Goal: Task Accomplishment & Management: Manage account settings

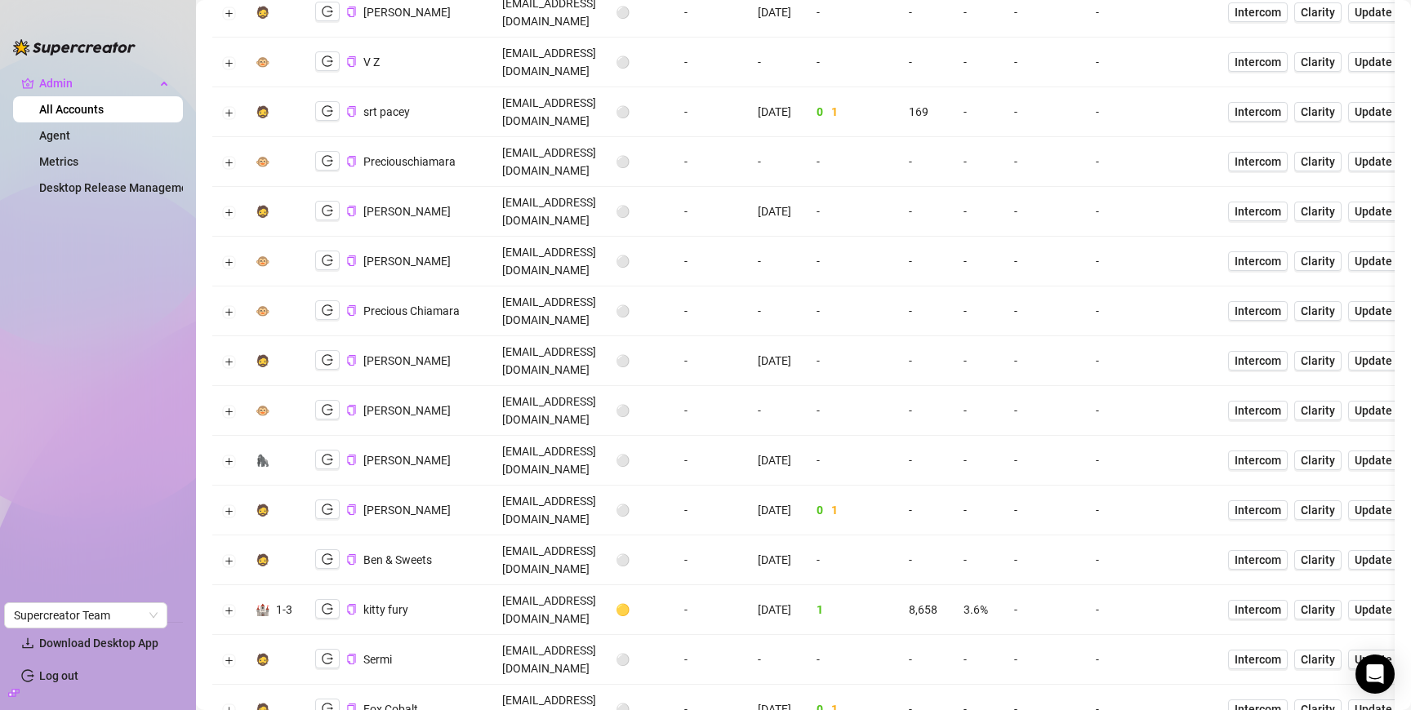
scroll to position [225, 0]
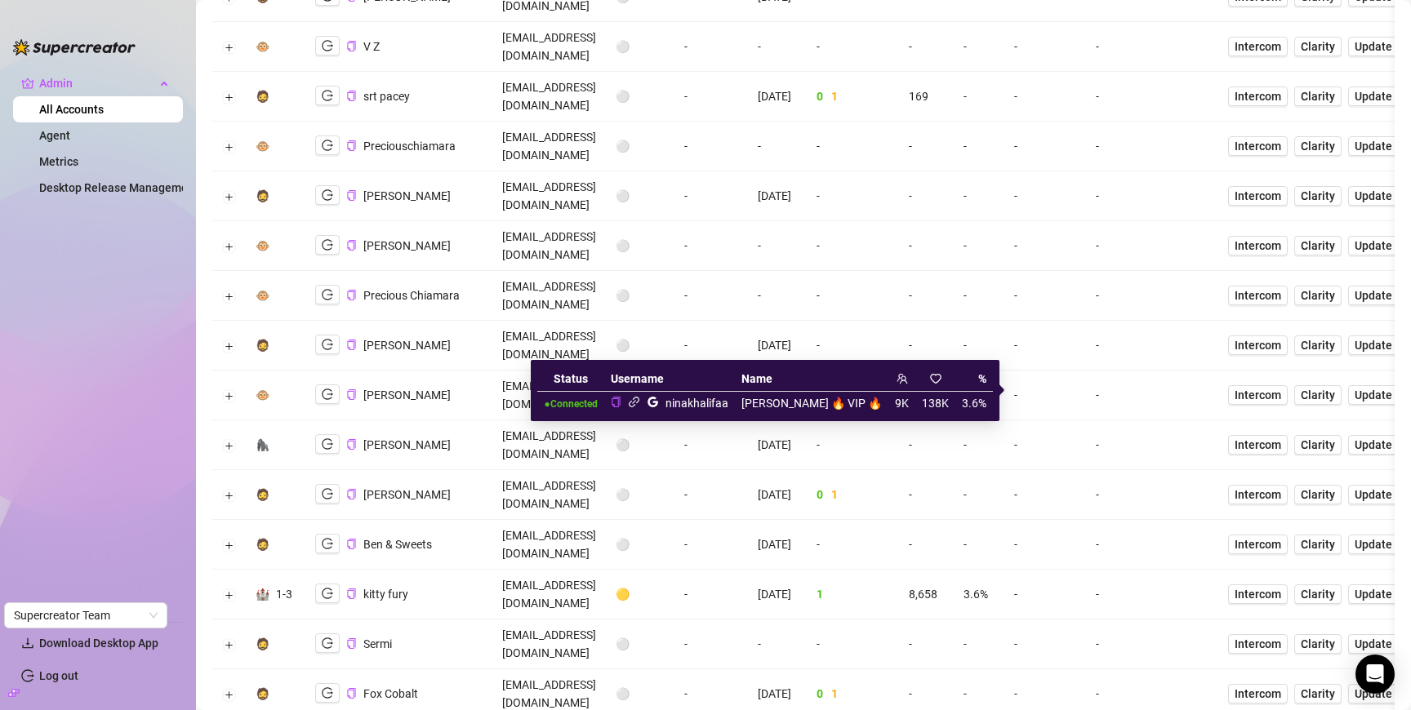
click at [639, 400] on icon "link" at bounding box center [634, 402] width 11 height 11
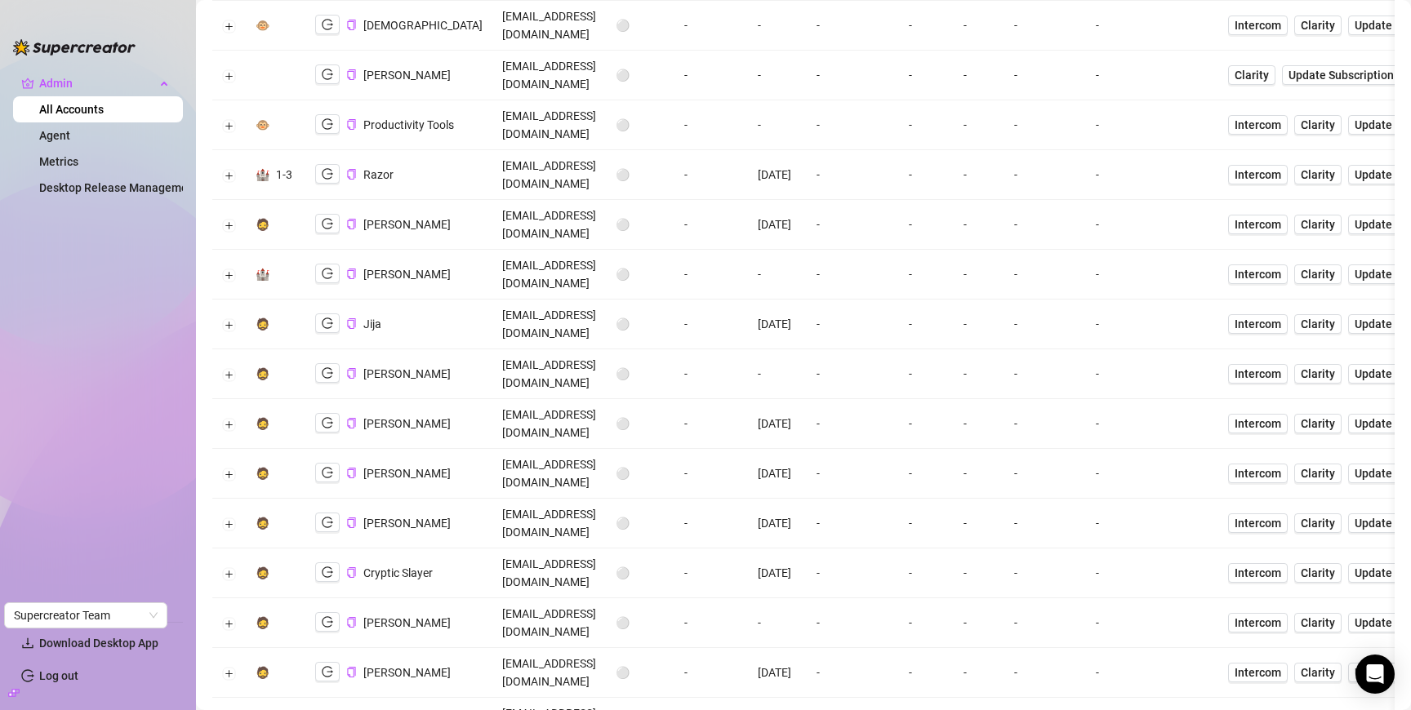
scroll to position [1045, 0]
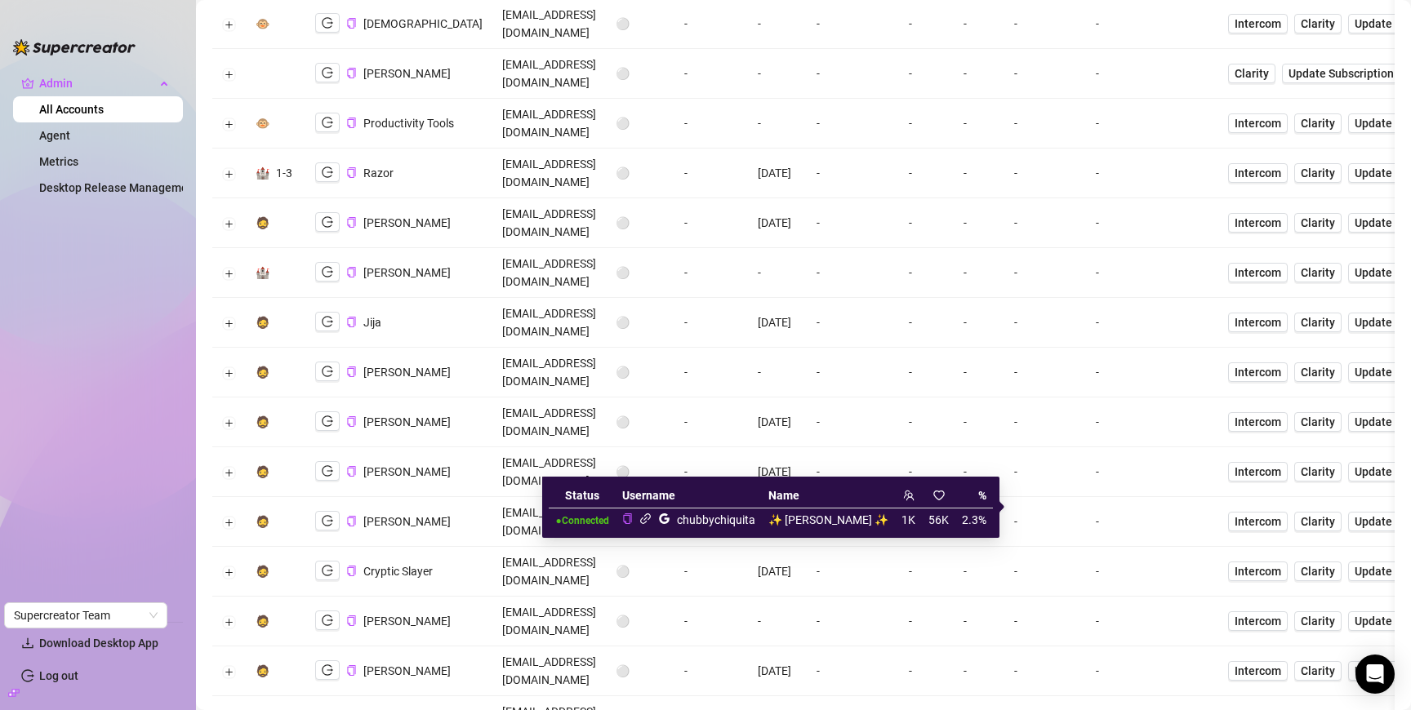
click at [652, 519] on icon "link" at bounding box center [645, 519] width 12 height 12
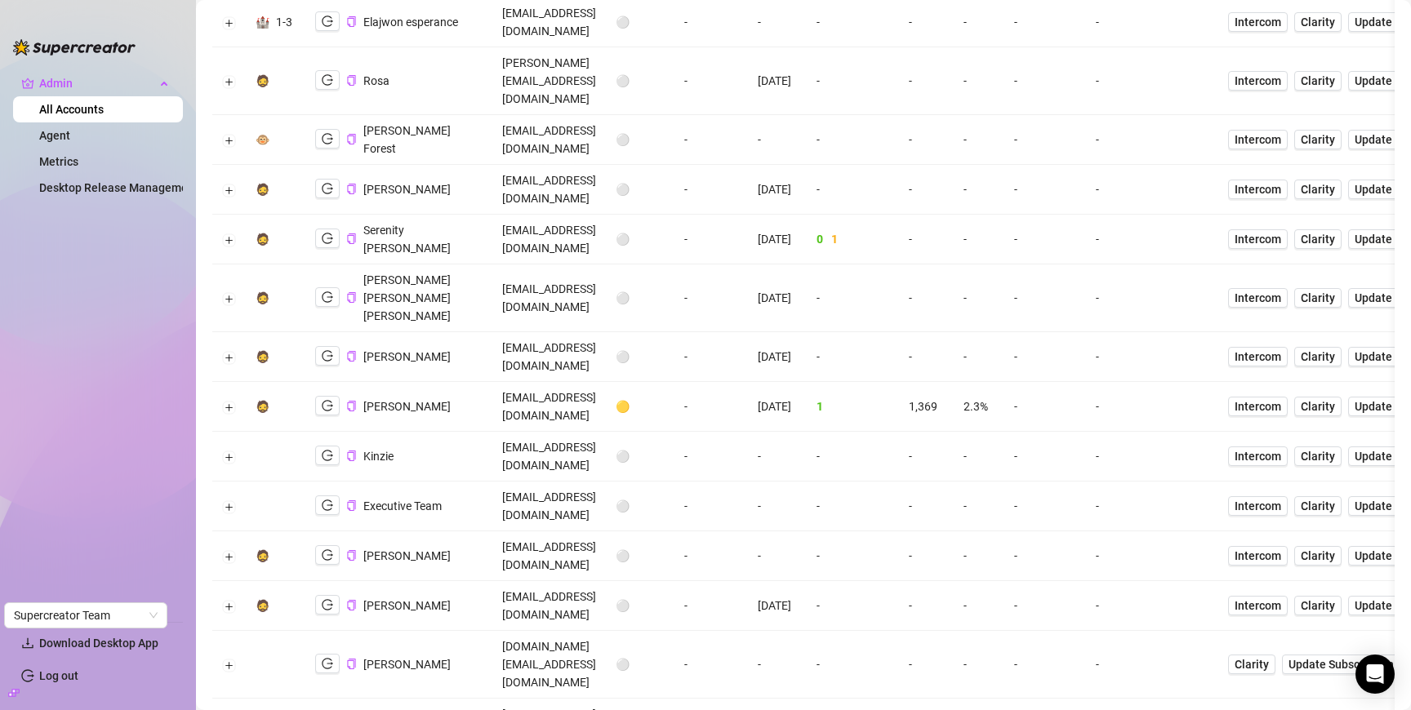
scroll to position [1797, 0]
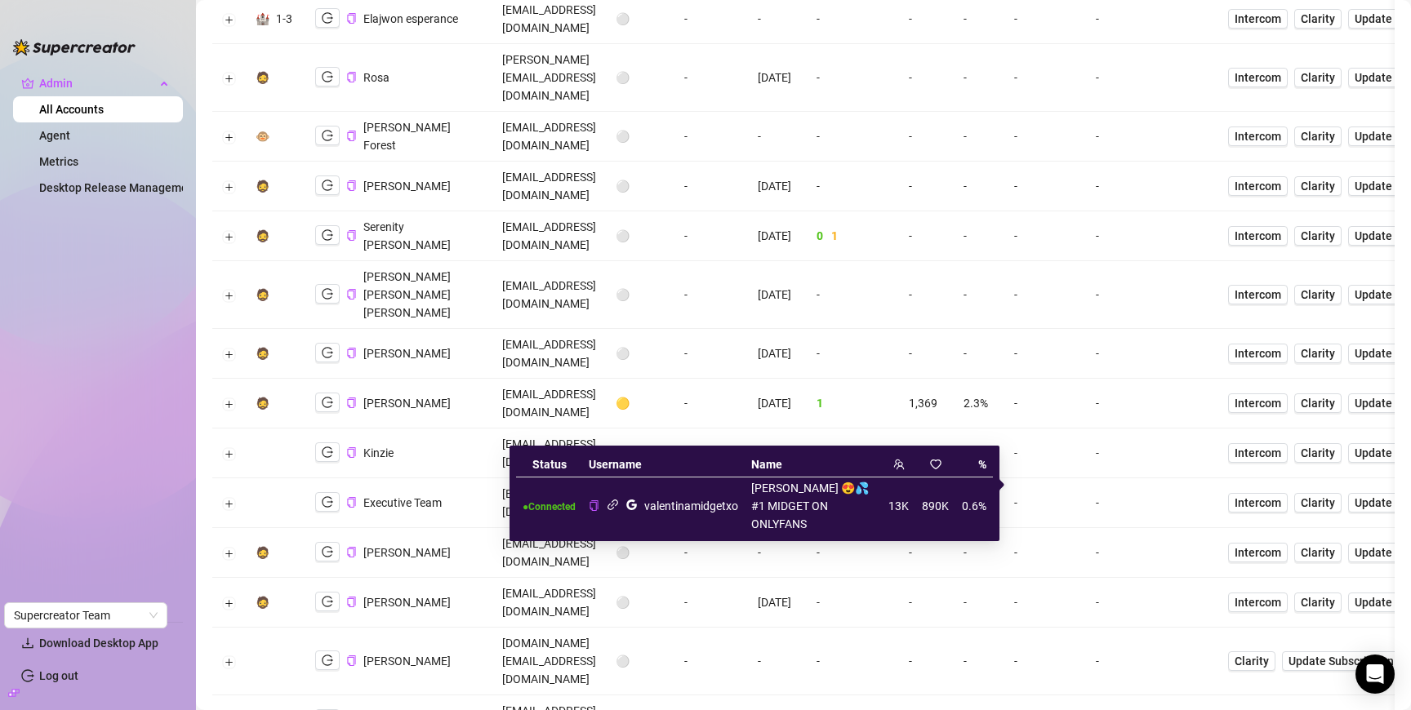
click at [610, 499] on icon "link" at bounding box center [613, 505] width 12 height 12
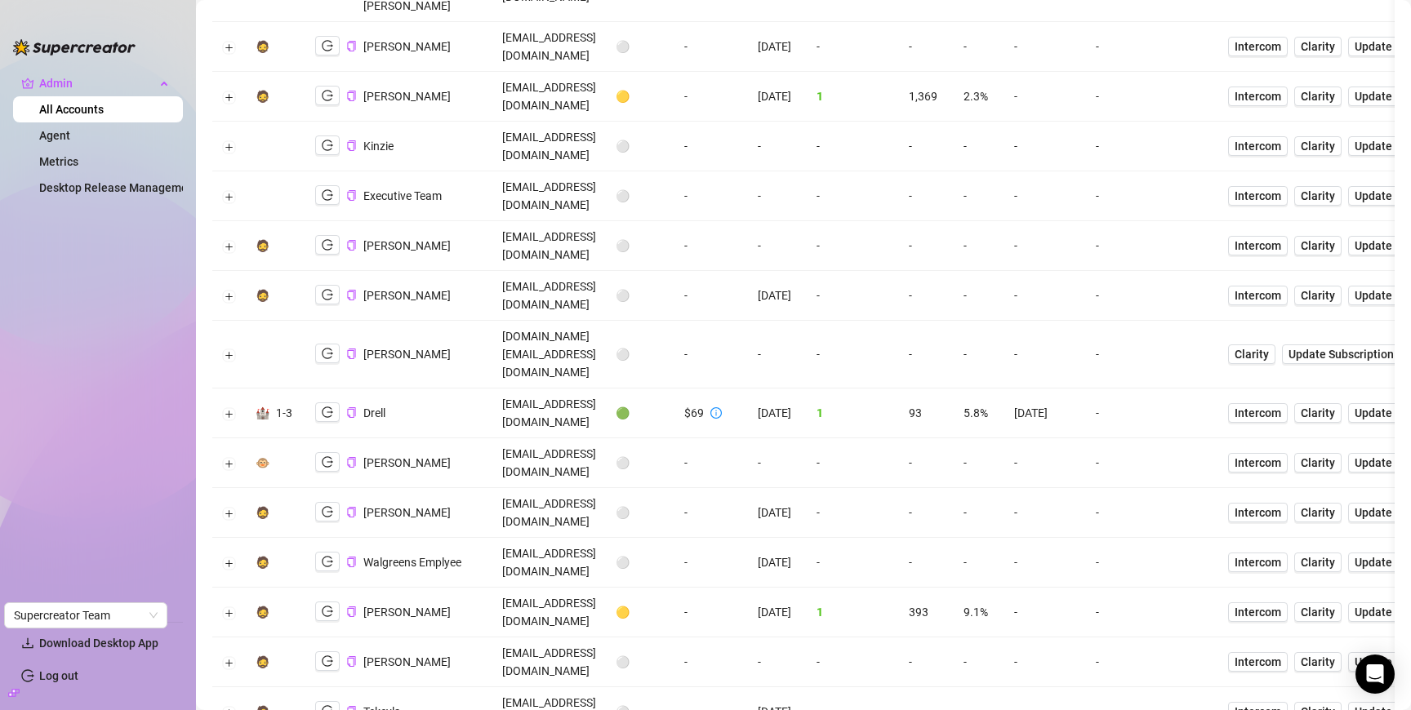
scroll to position [2113, 0]
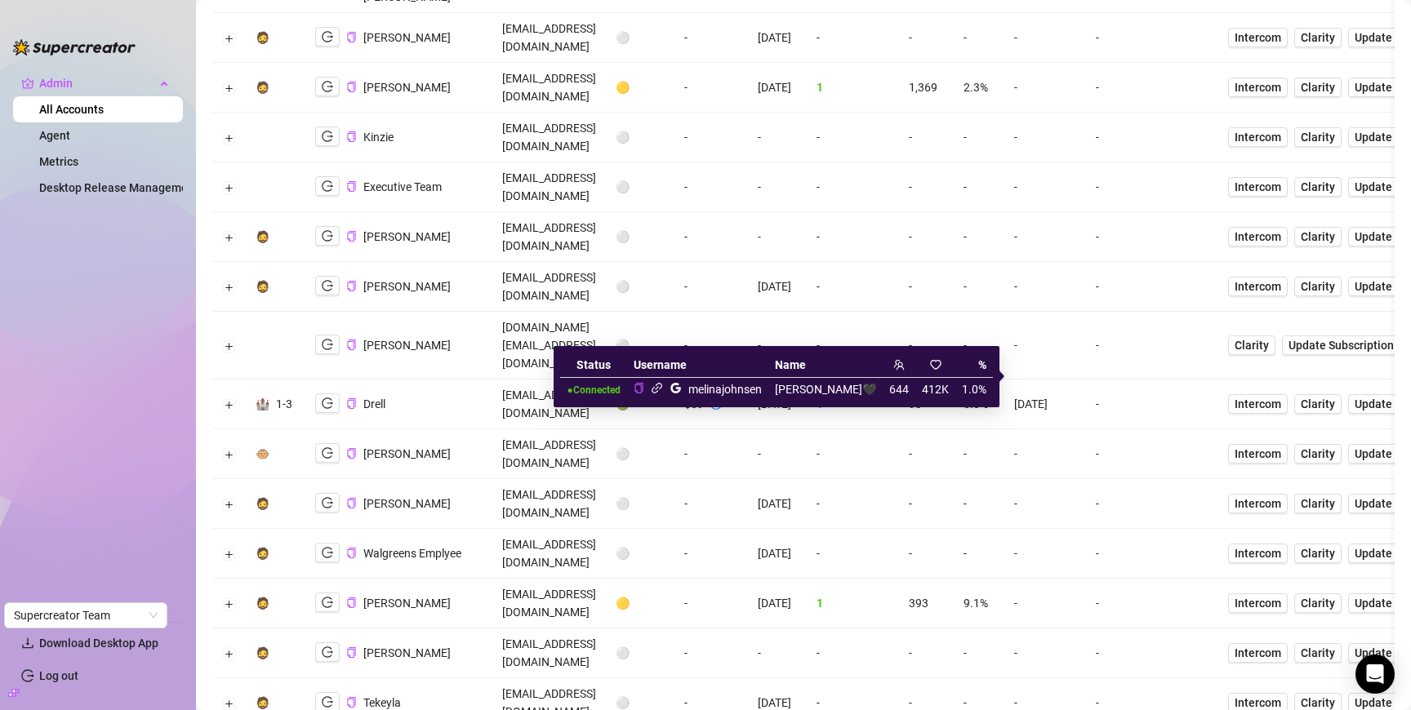
click at [651, 387] on icon "link" at bounding box center [657, 388] width 12 height 12
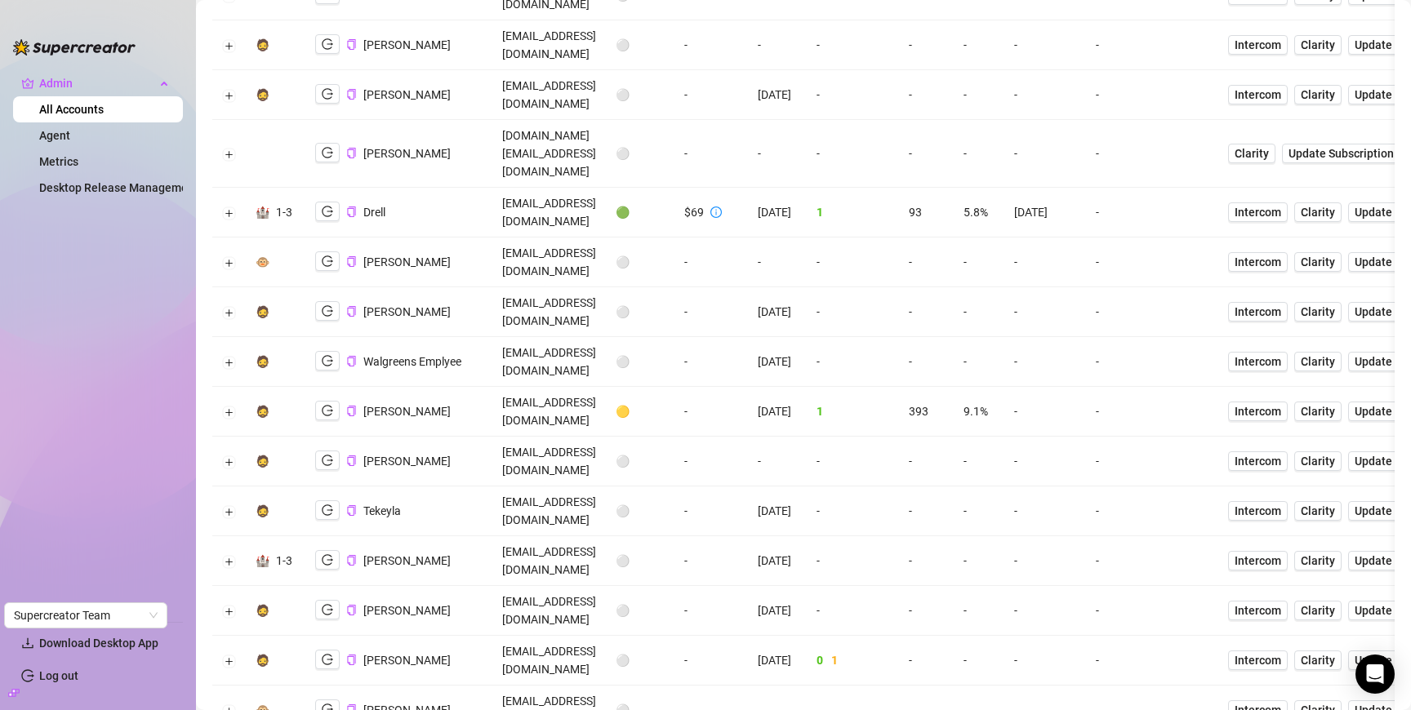
scroll to position [2306, 0]
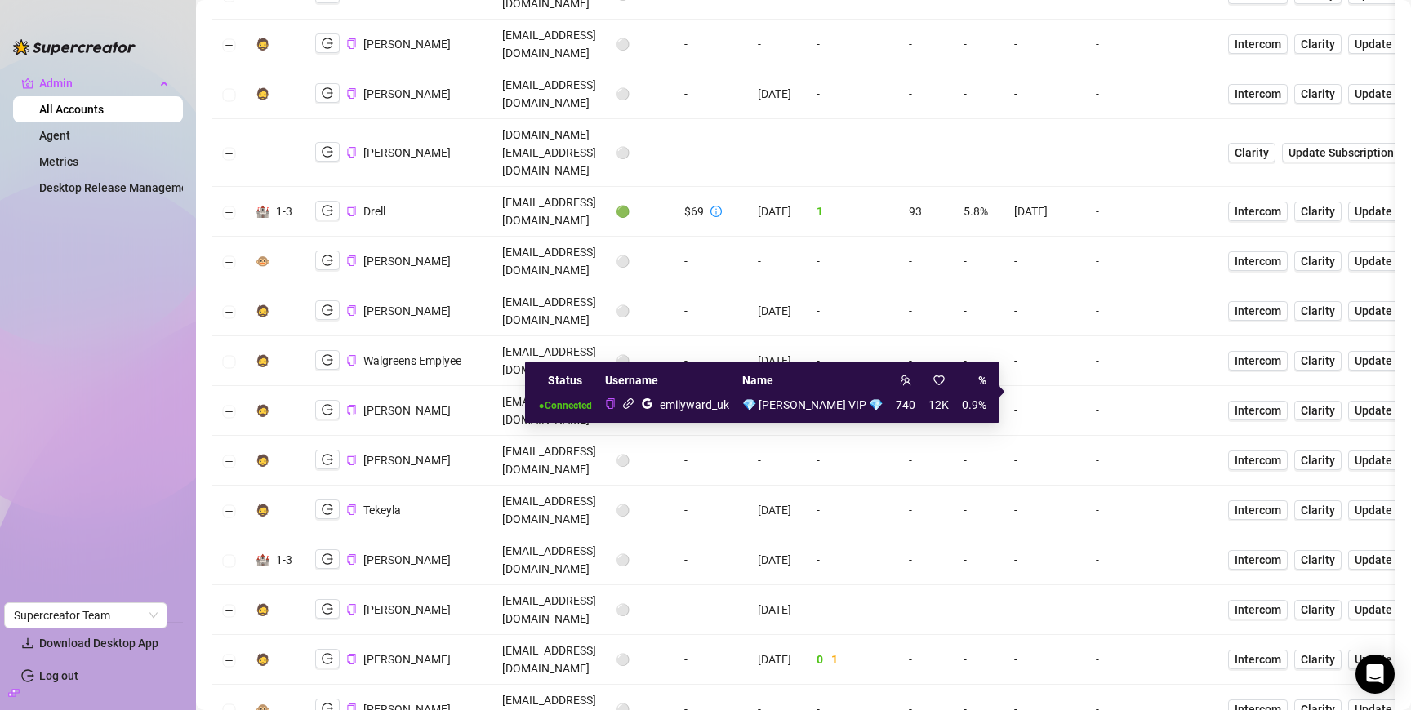
click at [634, 398] on icon "link" at bounding box center [628, 404] width 12 height 12
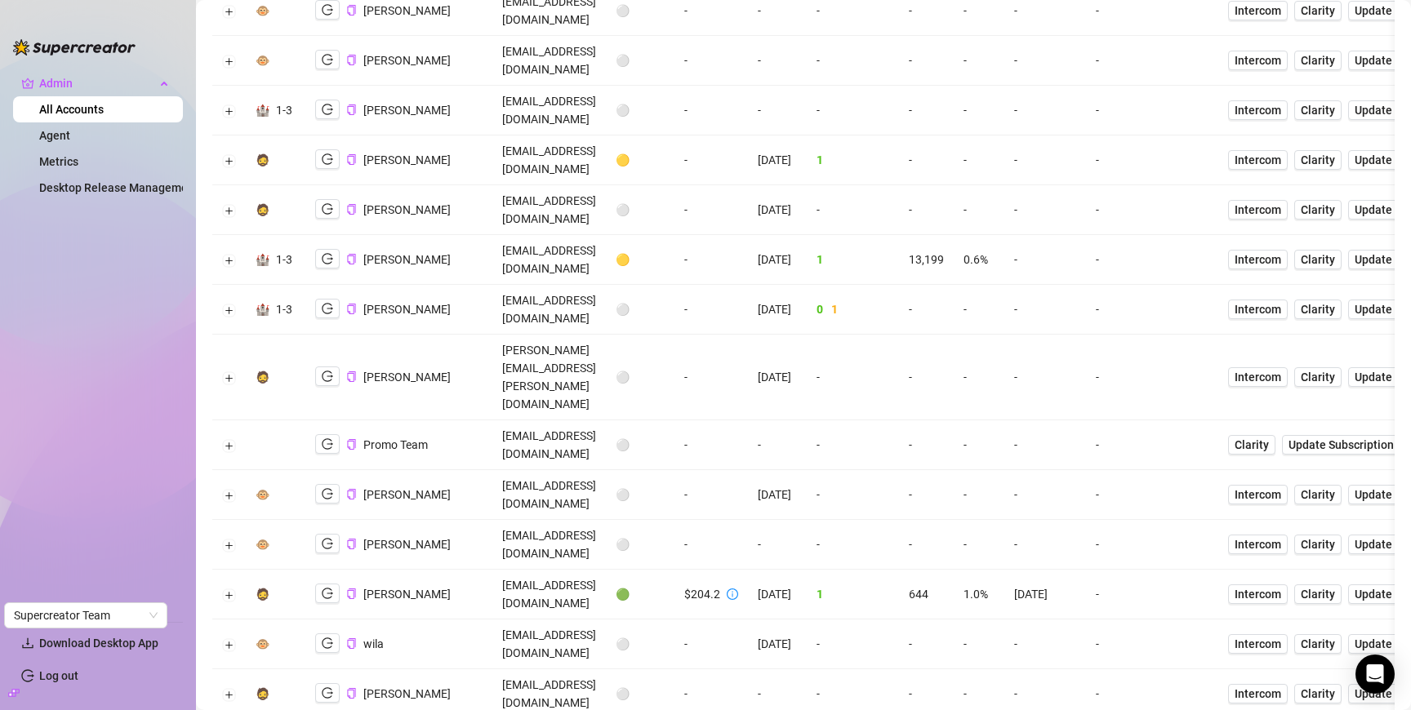
scroll to position [3013, 0]
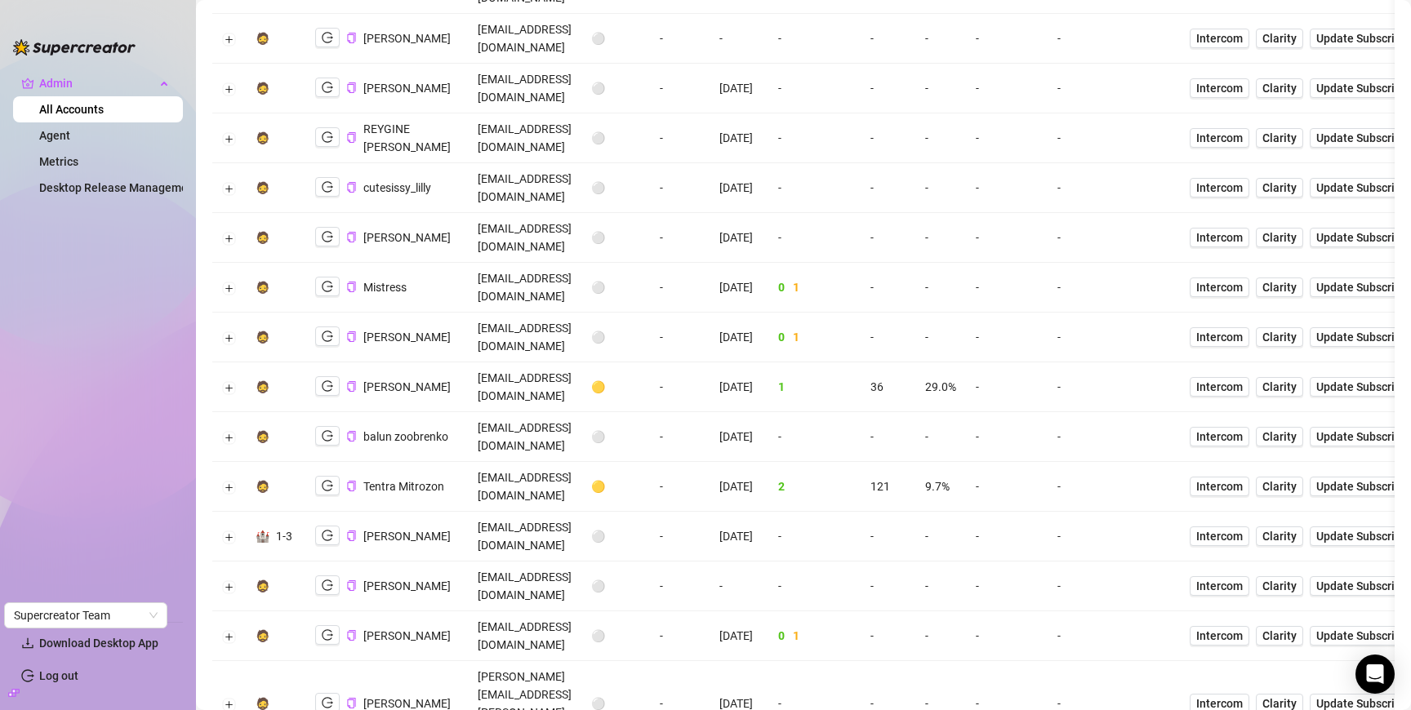
scroll to position [0, 0]
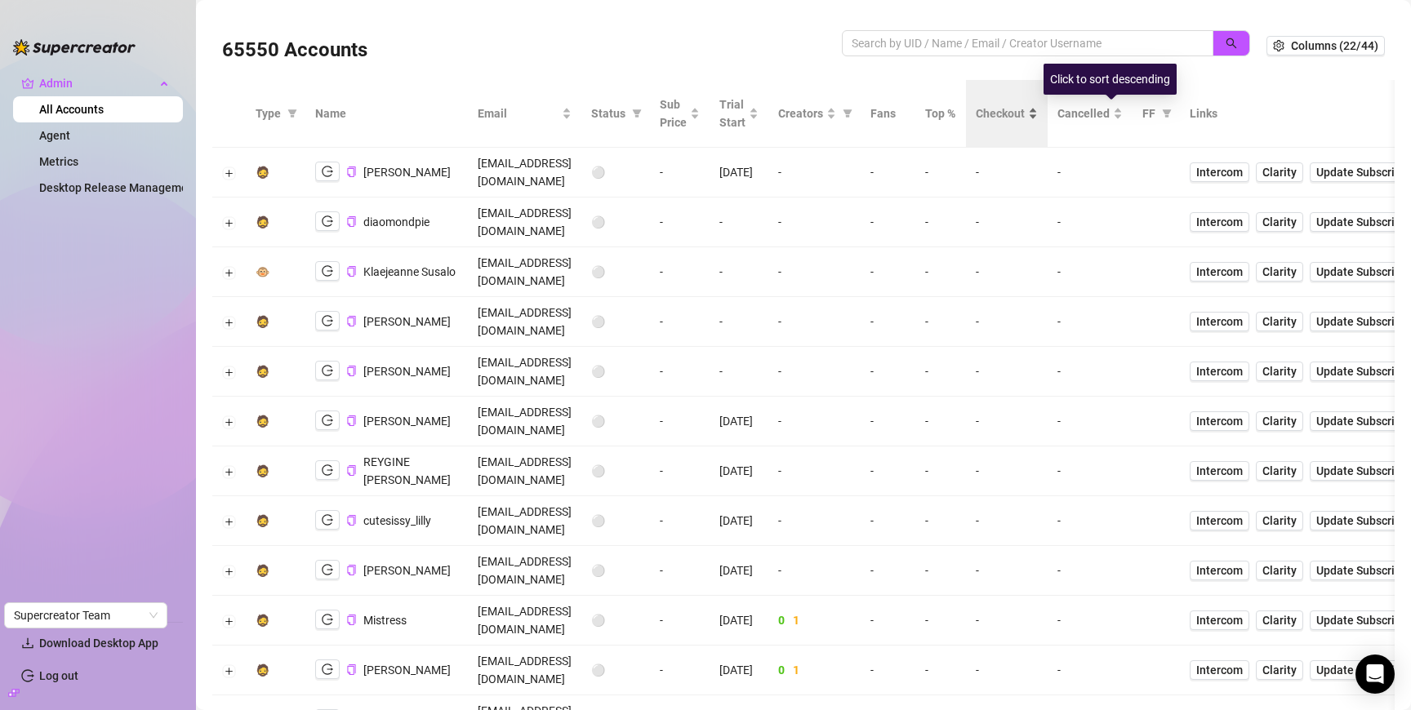
click at [1025, 106] on span "Checkout" at bounding box center [1000, 114] width 49 height 18
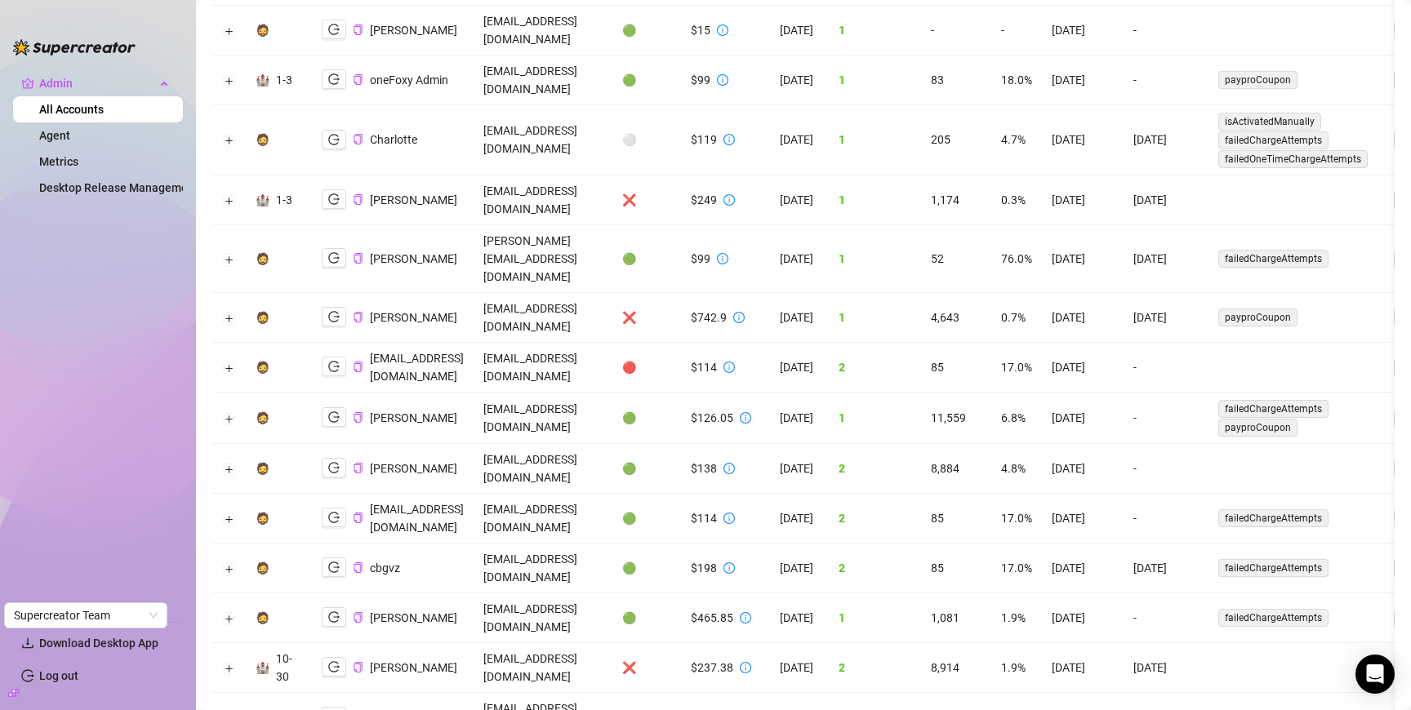
scroll to position [3080, 0]
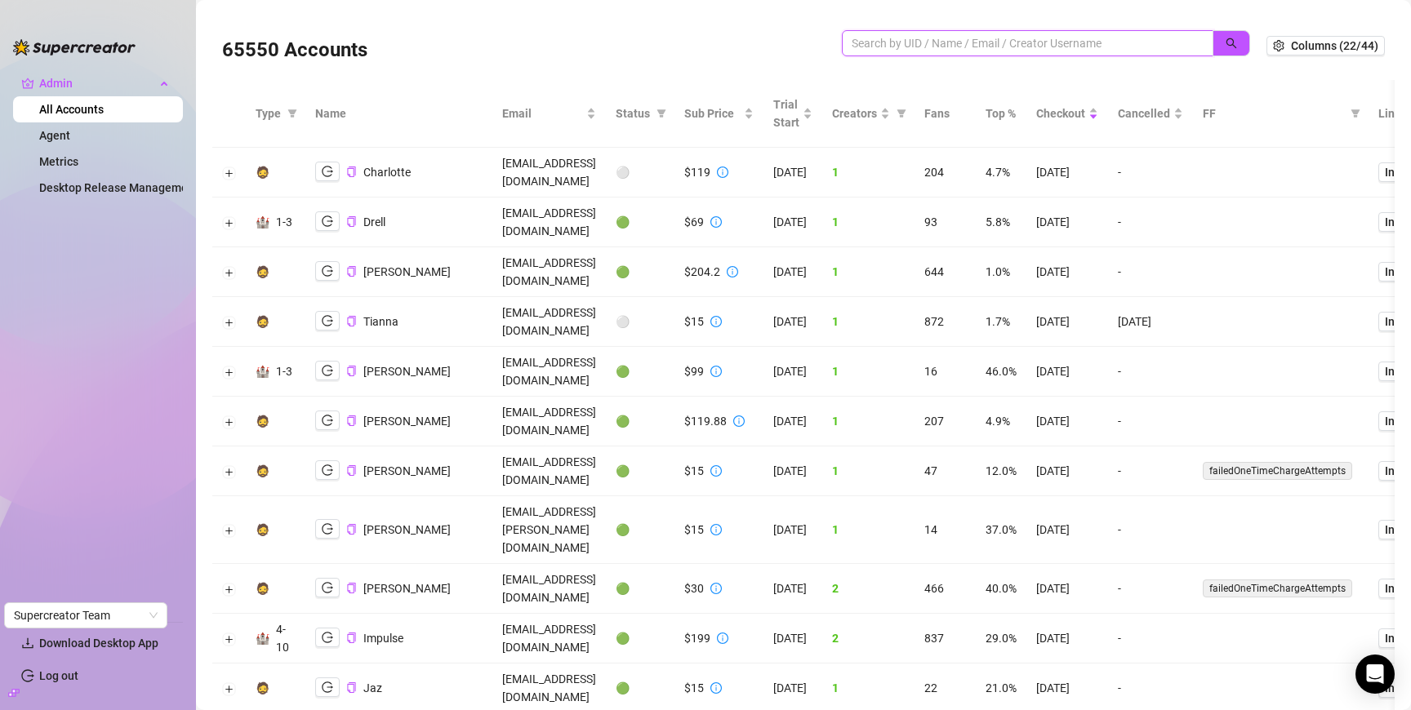
click at [1025, 38] on input "search" at bounding box center [1021, 43] width 339 height 18
paste input "Po0FgiJJI1VmLeL3sX3zNKbgseI3"
type input "Po0FgiJJI1VmLeL3sX3zNKbgseI3"
click at [1225, 44] on button "button" at bounding box center [1232, 43] width 38 height 26
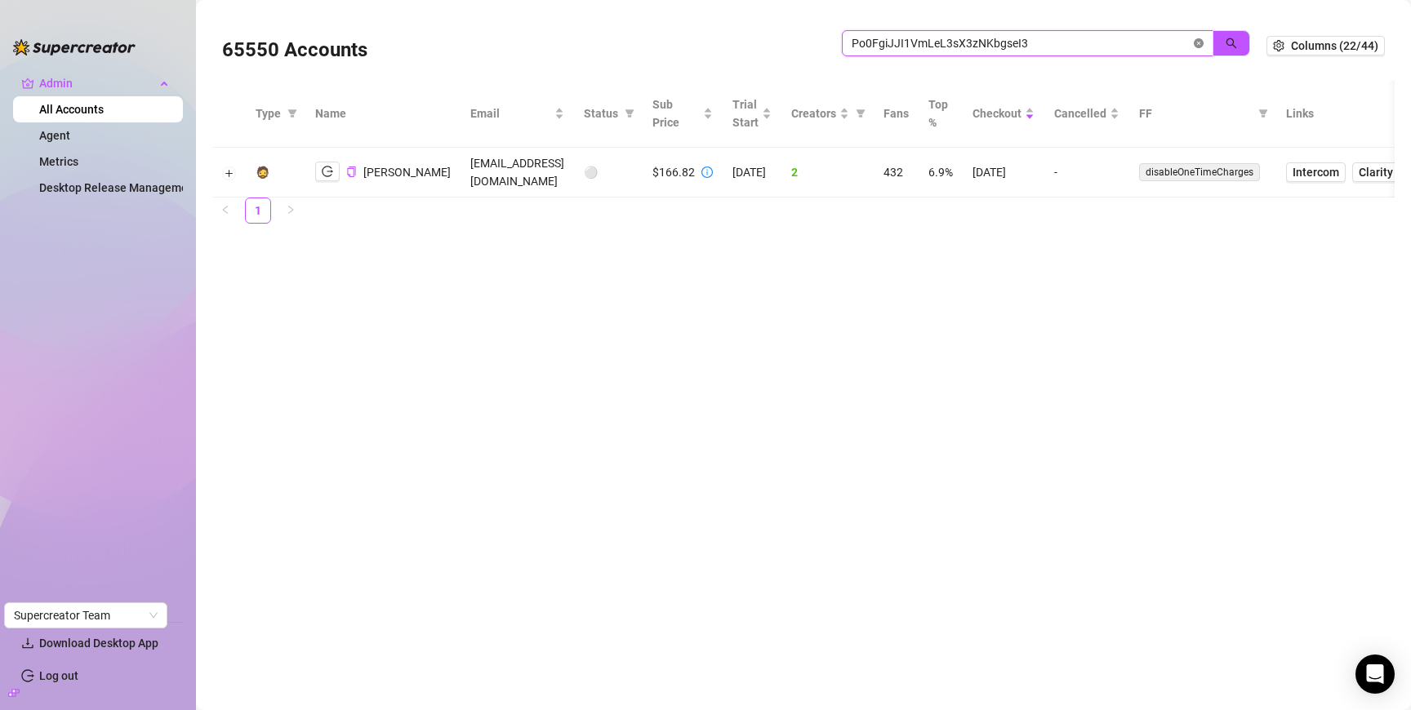
click at [1197, 40] on icon "close-circle" at bounding box center [1199, 43] width 10 height 10
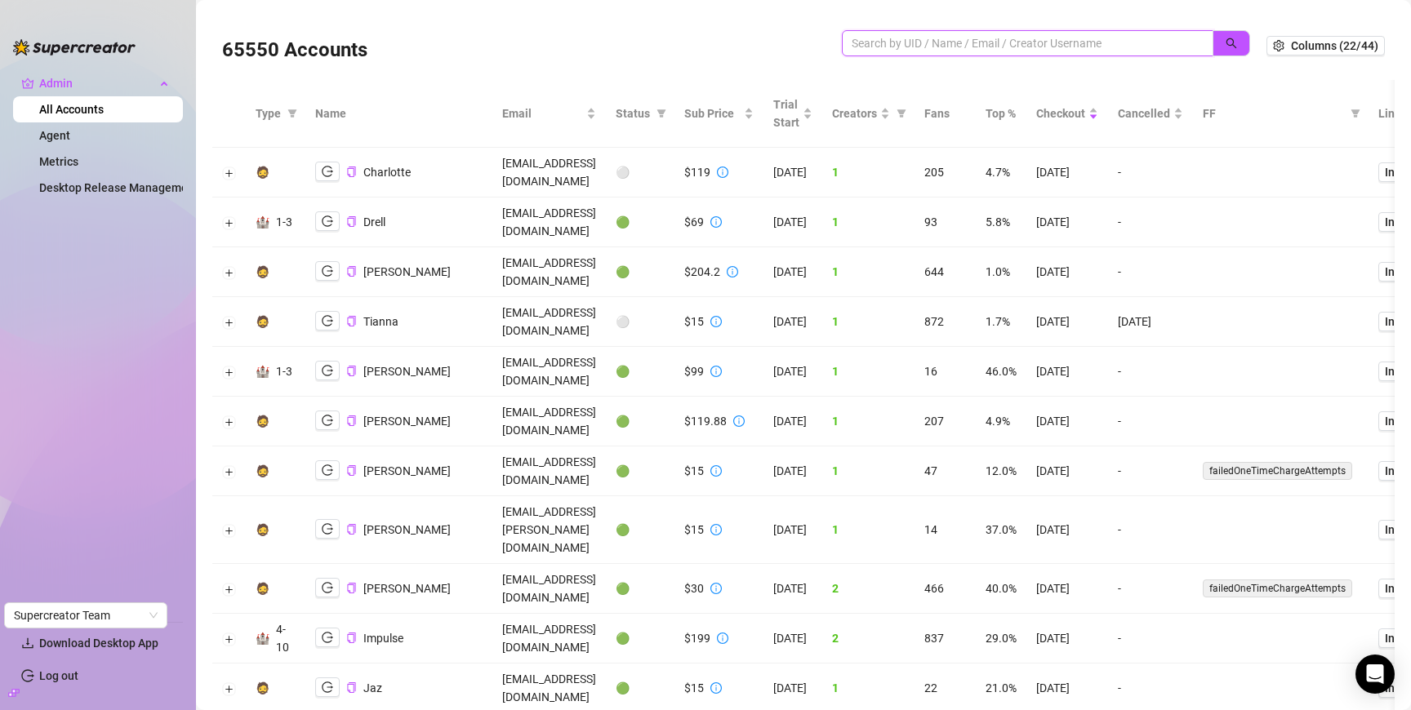
click at [1135, 41] on input "search" at bounding box center [1021, 43] width 339 height 18
paste input "Po0FgiJJI1VmLeL3sX3zNKbgseI3"
click at [1232, 40] on icon "search" at bounding box center [1231, 43] width 11 height 11
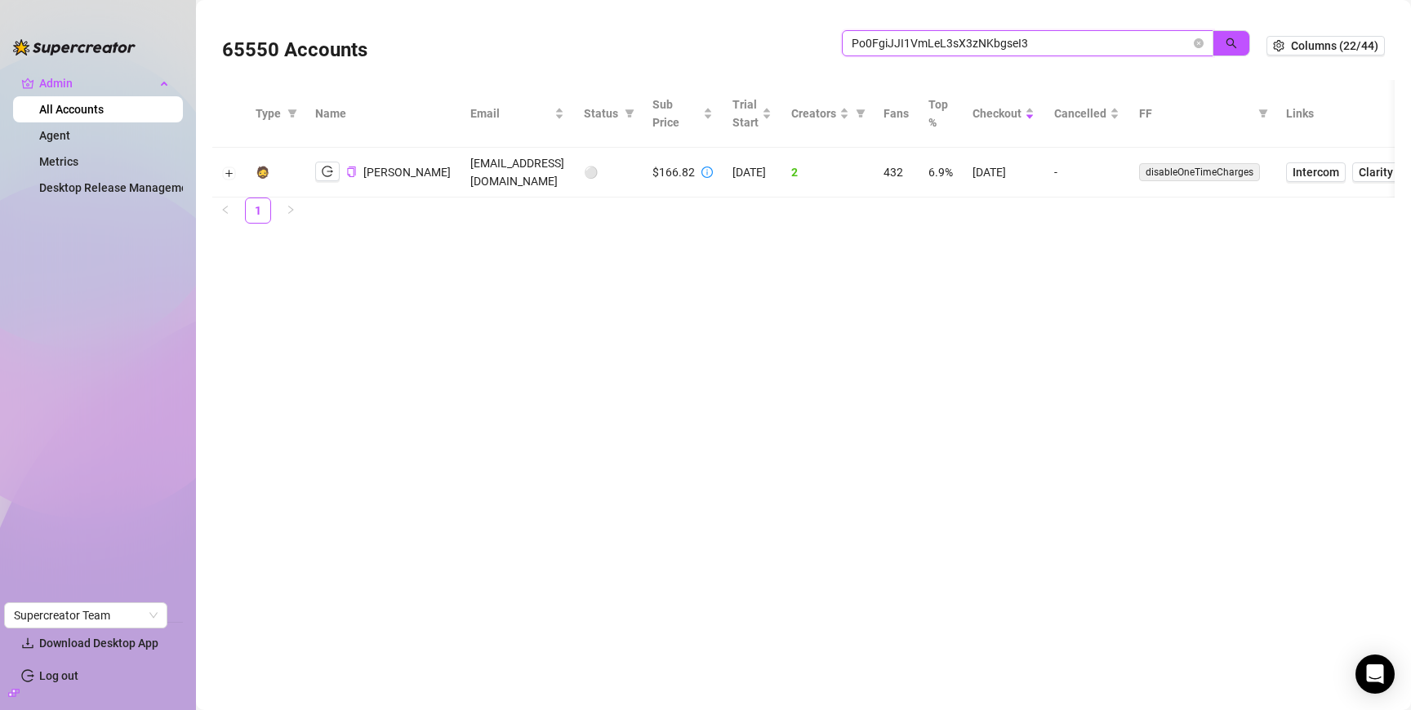
click at [1106, 42] on input "Po0FgiJJI1VmLeL3sX3zNKbgseI3" at bounding box center [1021, 43] width 339 height 18
paste input "[EMAIL_ADDRESS][DOMAIN_NAME]"
type input "[EMAIL_ADDRESS][DOMAIN_NAME]"
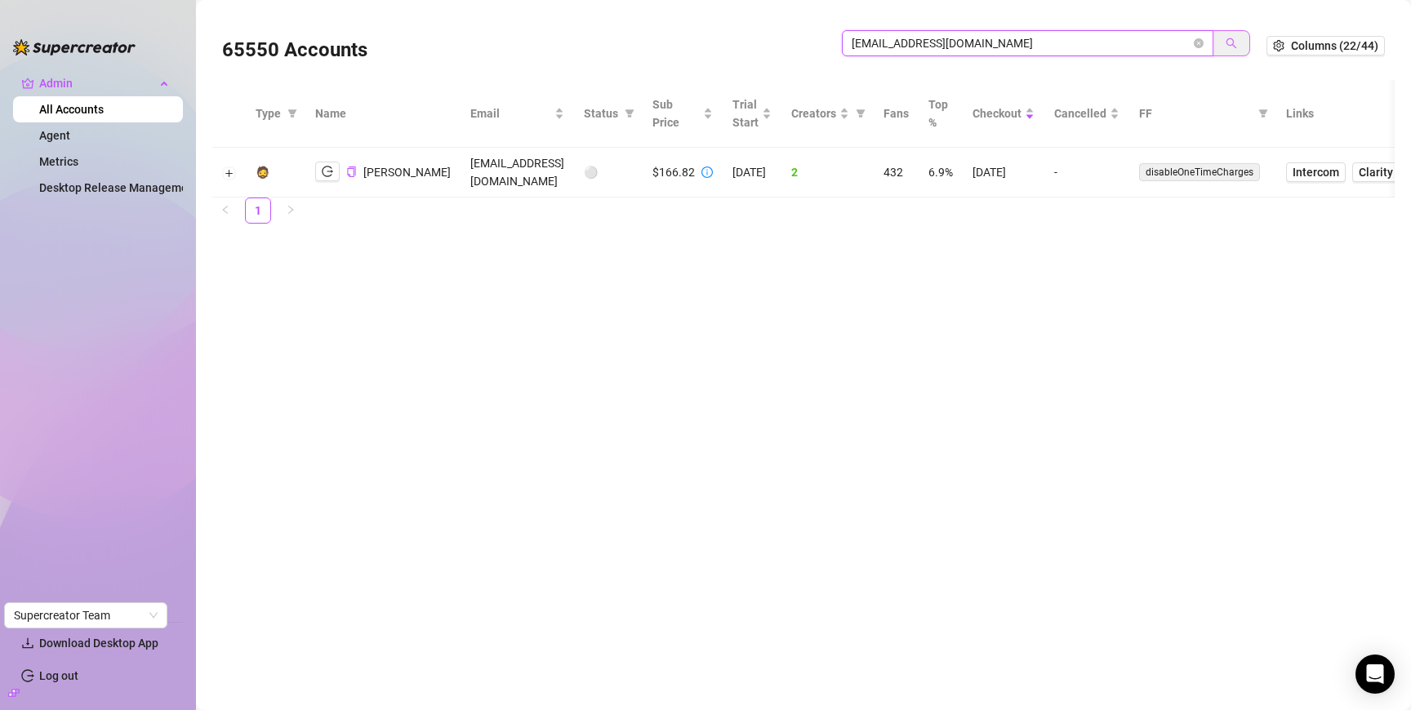
click at [1225, 42] on button "button" at bounding box center [1232, 43] width 38 height 26
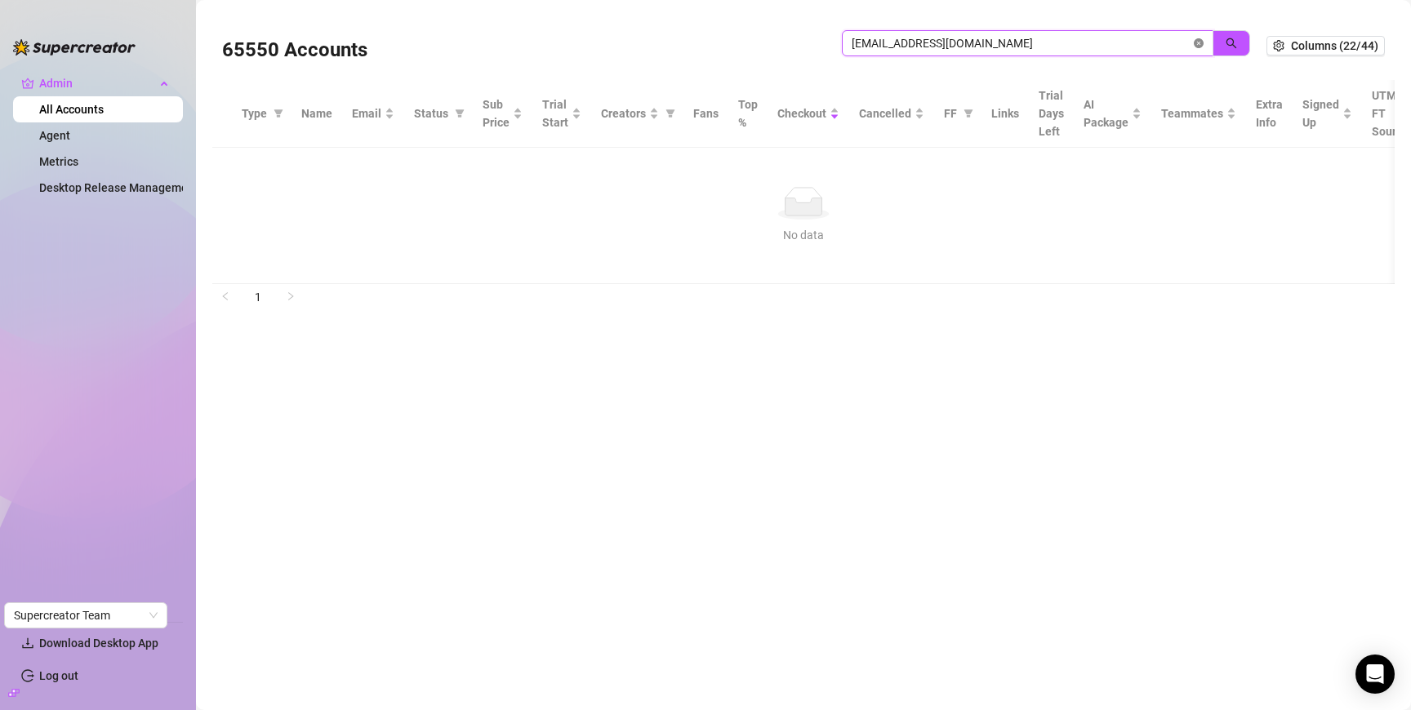
click at [1203, 42] on icon "close-circle" at bounding box center [1199, 43] width 10 height 10
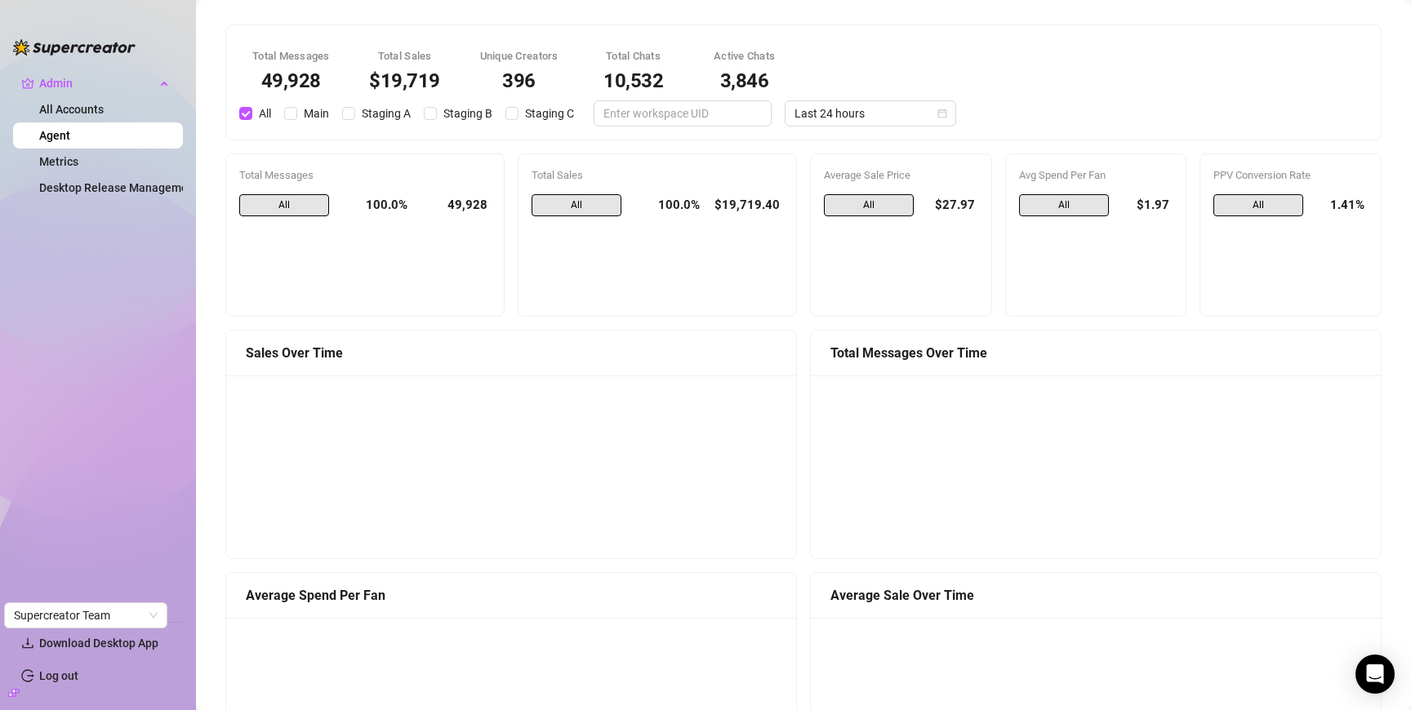
scroll to position [1562, 0]
